Goal: Information Seeking & Learning: Learn about a topic

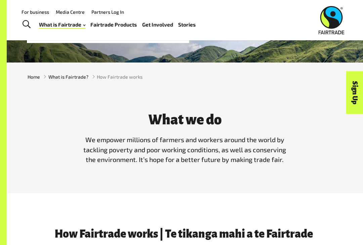
scroll to position [77, 0]
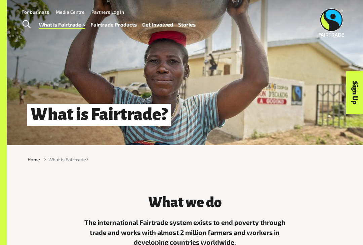
click at [67, 168] on div "Home What is Fairtrade?" at bounding box center [185, 159] width 356 height 18
click at [65, 167] on div "Home What is Fairtrade?" at bounding box center [185, 159] width 356 height 18
click at [66, 116] on h1 "What is Fairtrade?" at bounding box center [99, 115] width 144 height 22
click at [67, 117] on h1 "What is Fairtrade?" at bounding box center [99, 115] width 144 height 22
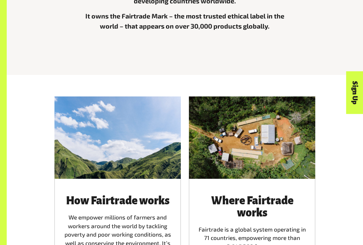
scroll to position [252, 0]
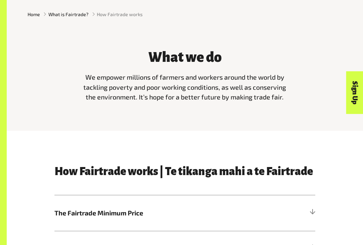
scroll to position [231, 0]
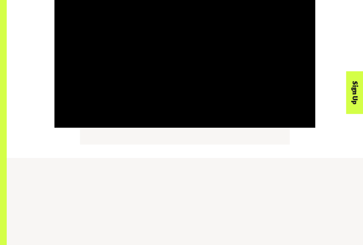
scroll to position [802, 0]
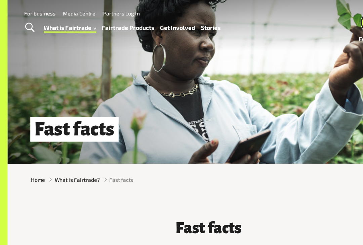
click at [24, 18] on link "Toggle Search" at bounding box center [26, 24] width 16 height 17
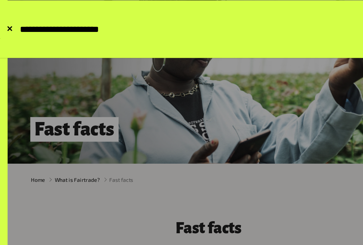
type input "**********"
click at [16, 26] on button "Submit Search" at bounding box center [16, 26] width 0 height 0
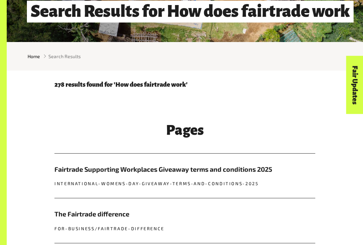
scroll to position [150, 0]
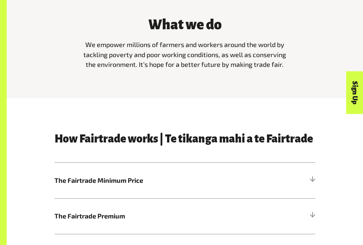
scroll to position [192, 0]
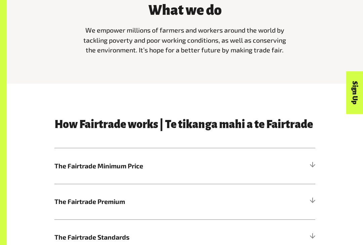
click at [296, 124] on h3 "How Fairtrade works | Te tikanga mahi a te Fairtrade" at bounding box center [184, 125] width 261 height 12
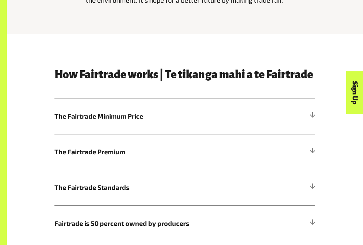
scroll to position [244, 0]
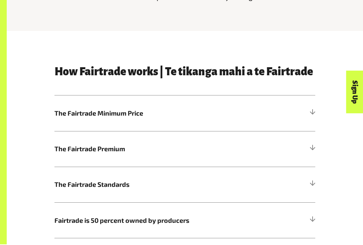
click at [239, 182] on span "The Fairtrade Standards" at bounding box center [151, 185] width 195 height 10
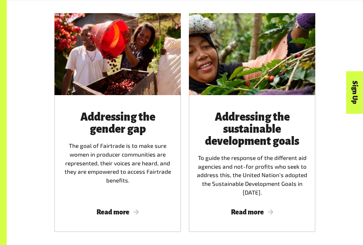
scroll to position [746, 0]
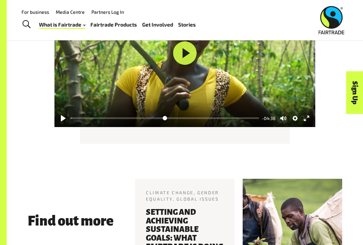
scroll to position [1266, 0]
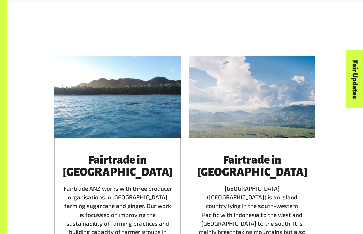
scroll to position [976, 0]
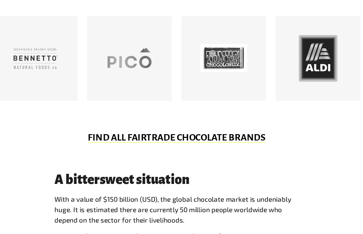
scroll to position [337, 0]
